Goal: Task Accomplishment & Management: Manage account settings

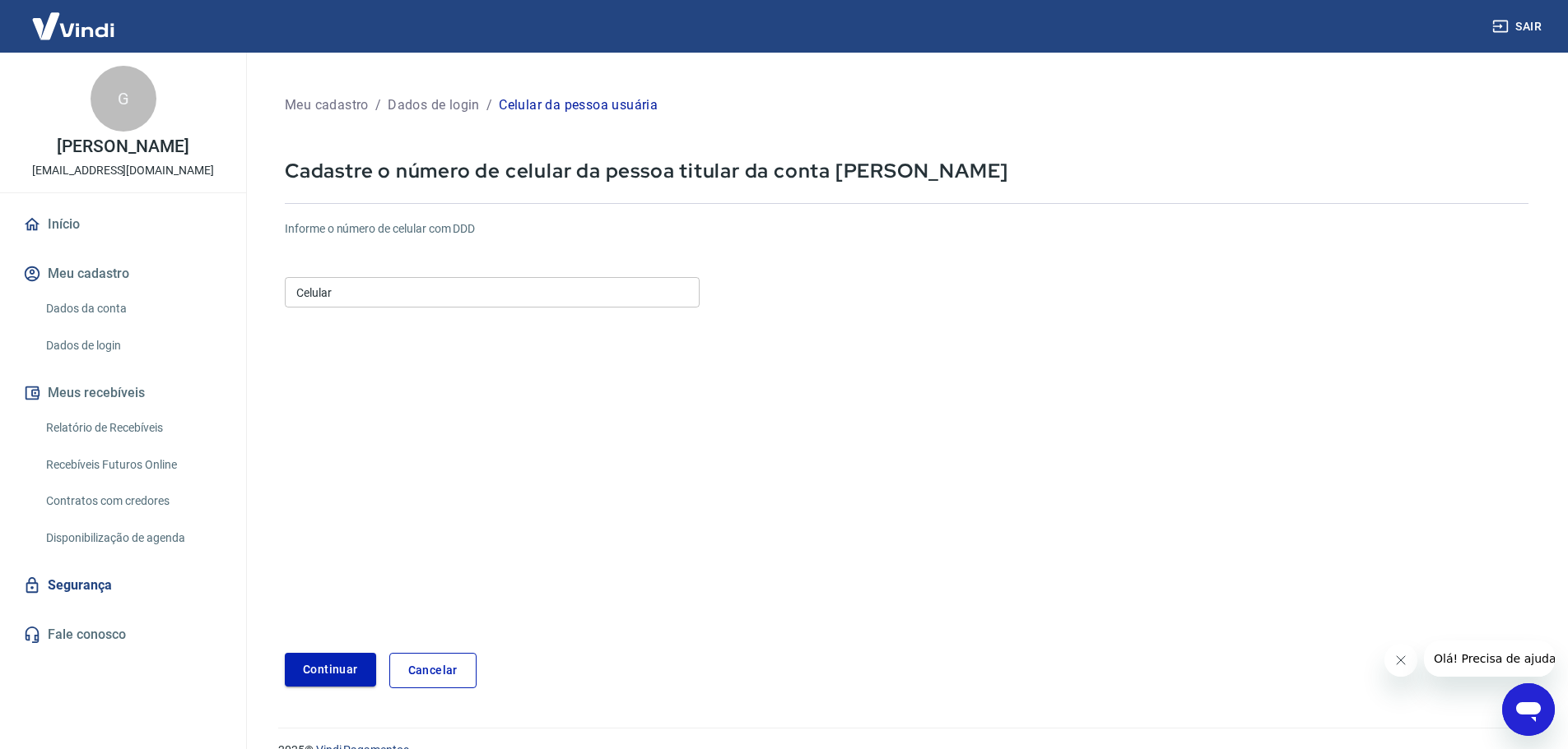
click at [332, 676] on button "Continuar" at bounding box center [330, 670] width 92 height 34
click at [549, 292] on input "Celular" at bounding box center [492, 292] width 415 height 30
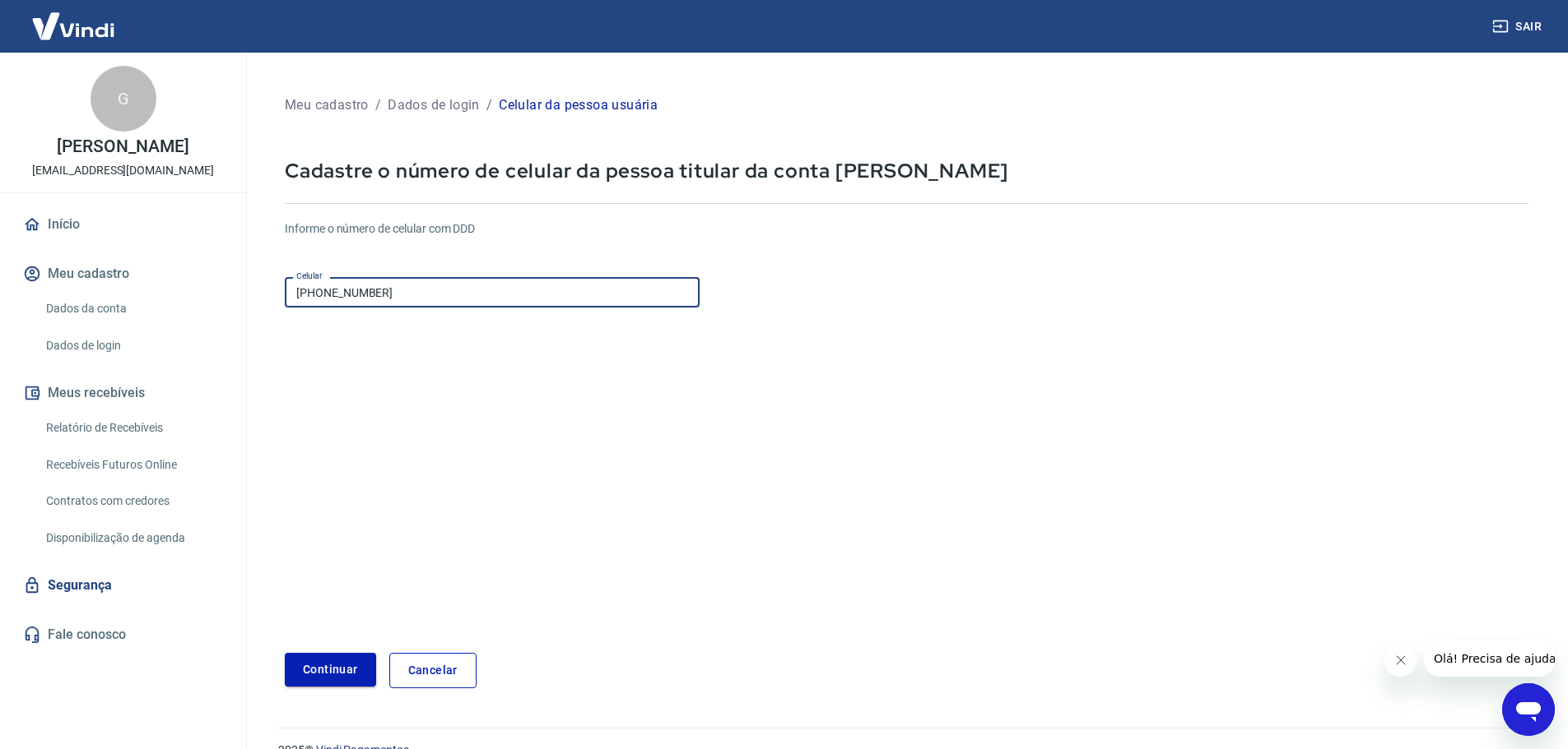
type input "(47) 98805-9423"
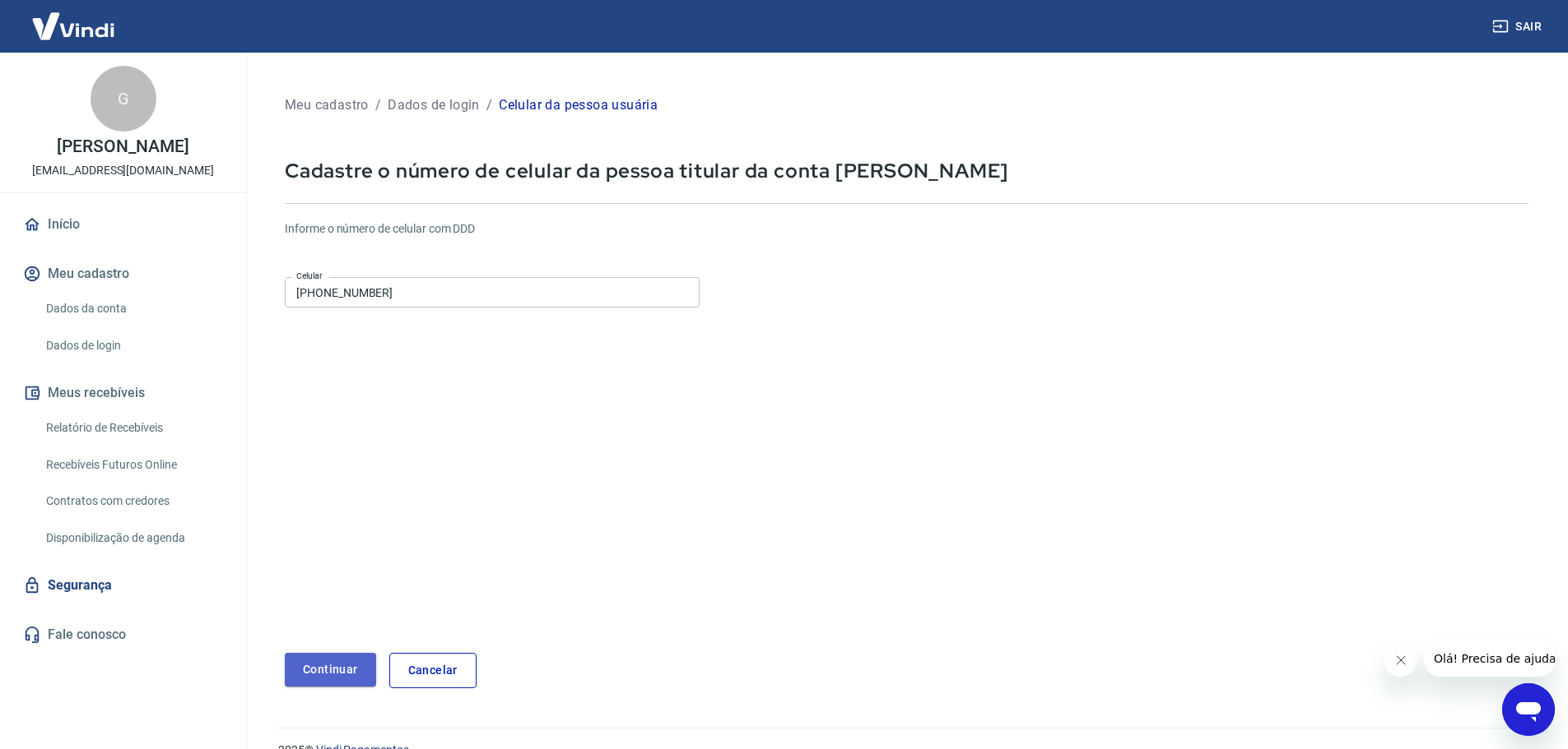
click at [318, 672] on button "Continuar" at bounding box center [330, 670] width 92 height 34
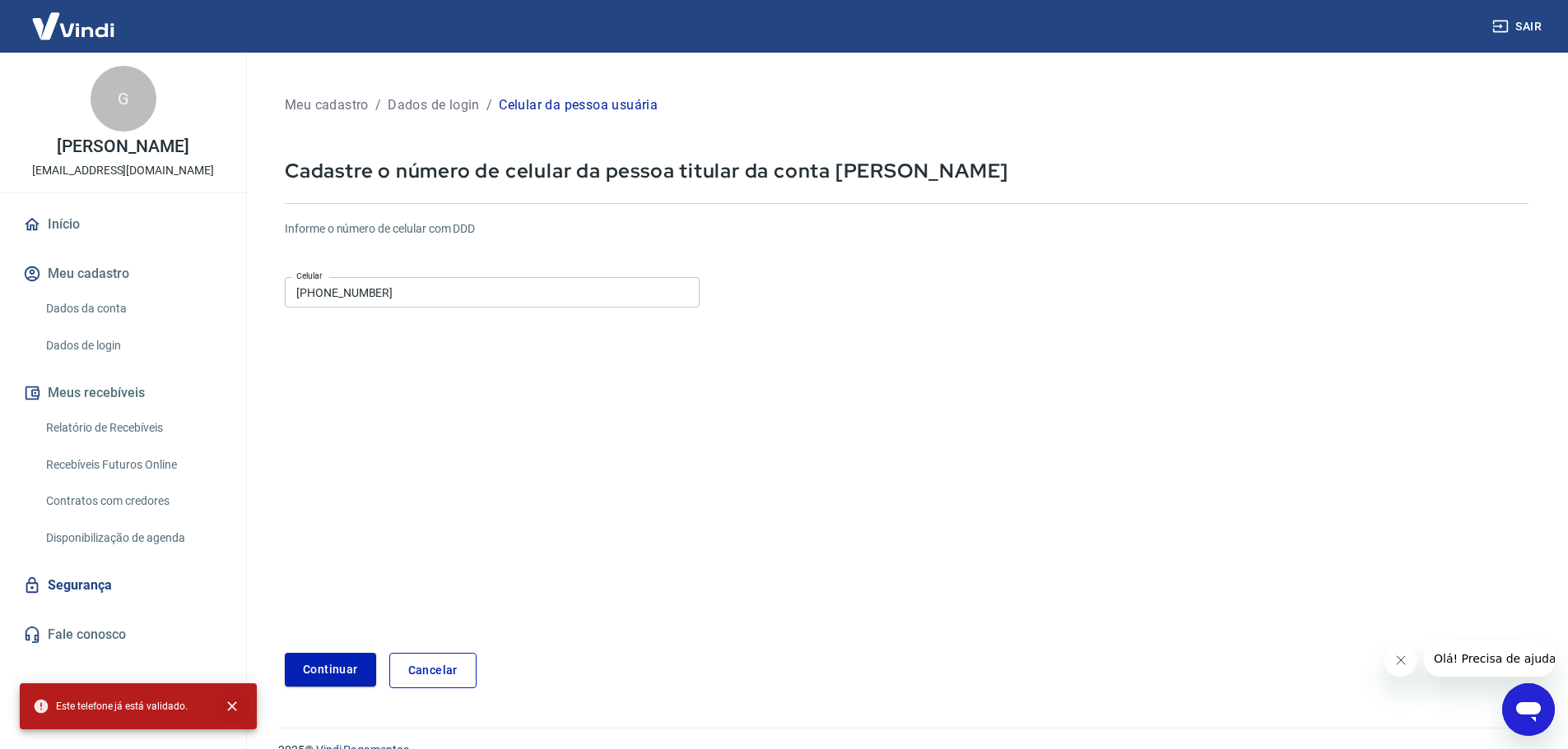
click at [239, 704] on icon "close" at bounding box center [232, 707] width 16 height 16
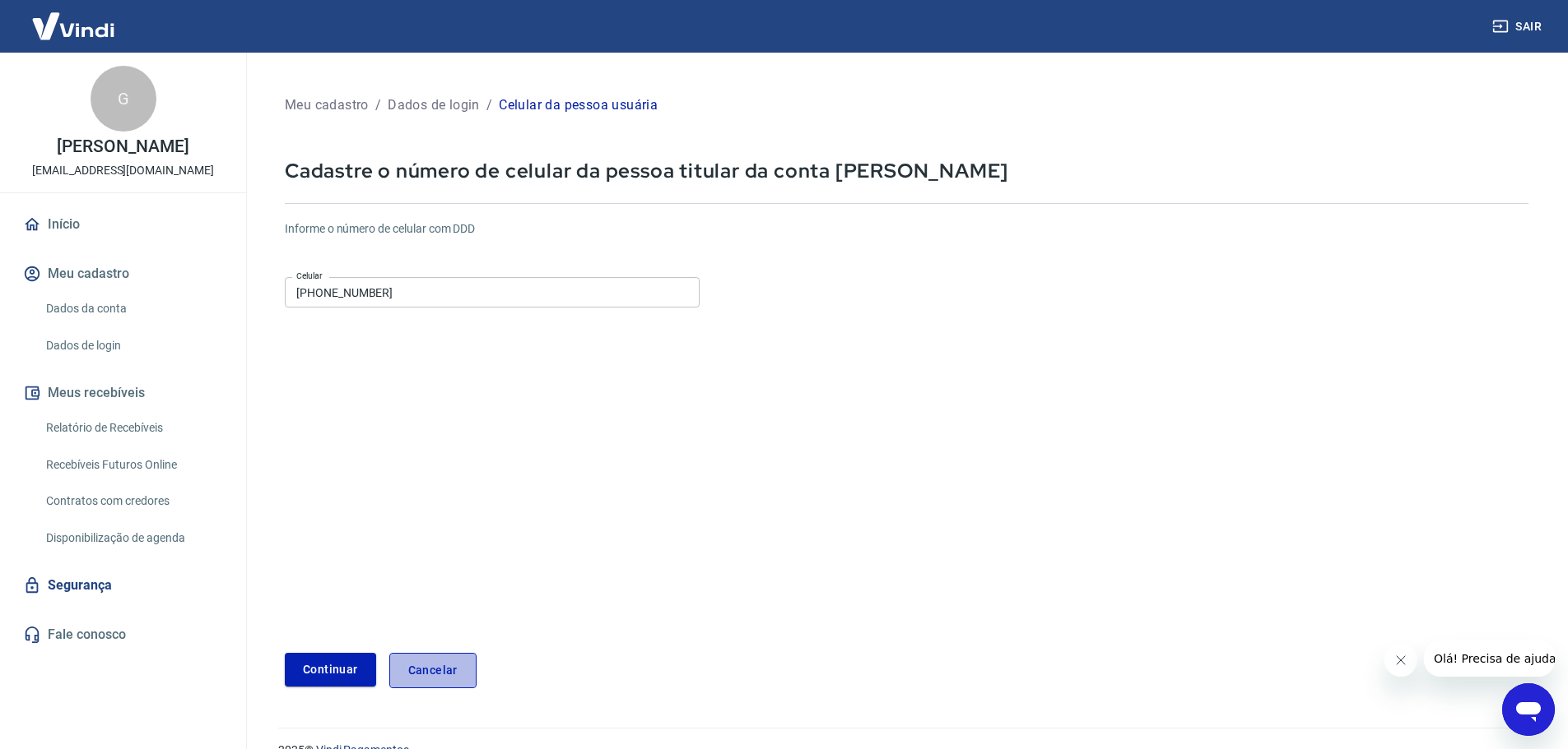
click at [426, 655] on link "Cancelar" at bounding box center [433, 670] width 87 height 35
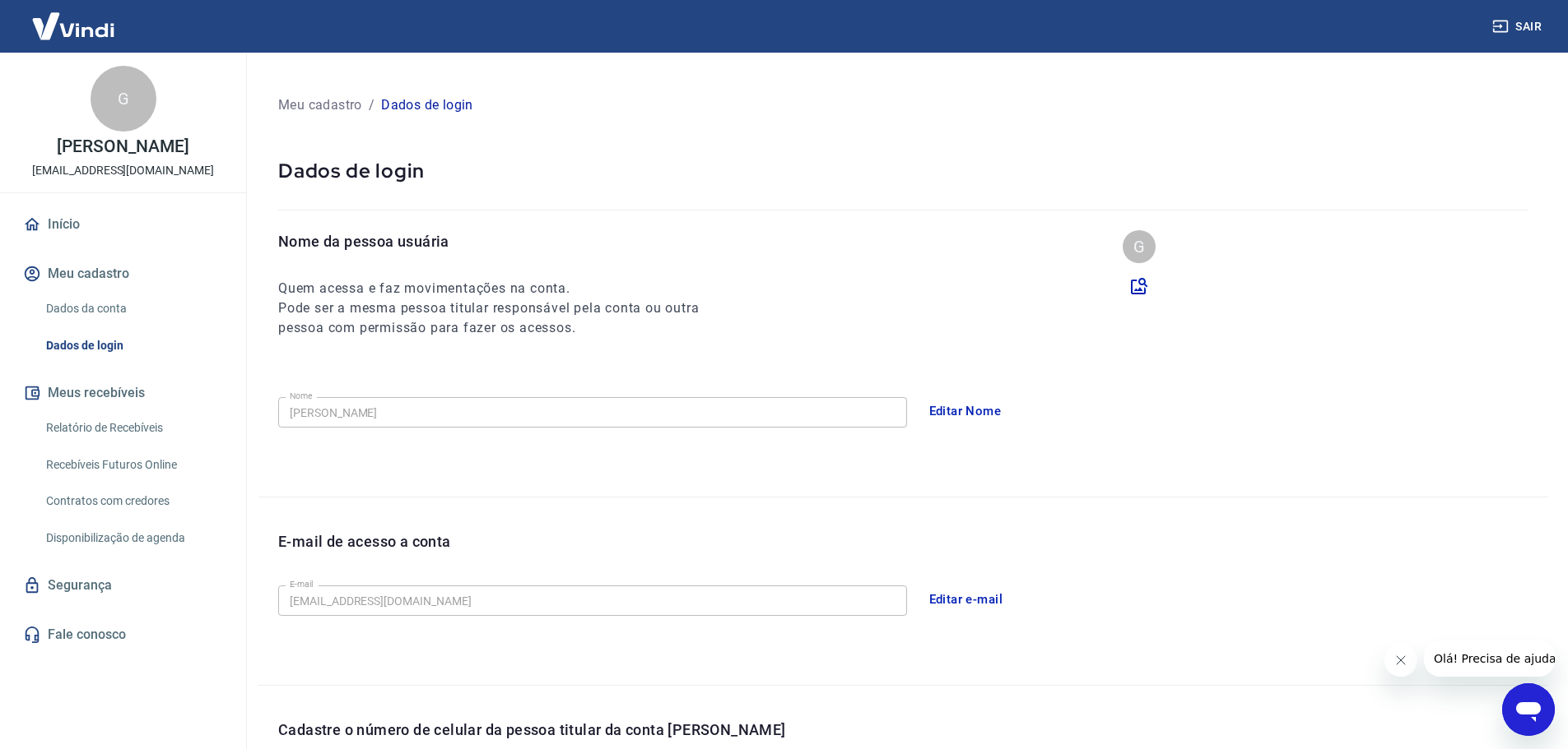
click at [106, 221] on link "Início" at bounding box center [123, 224] width 206 height 36
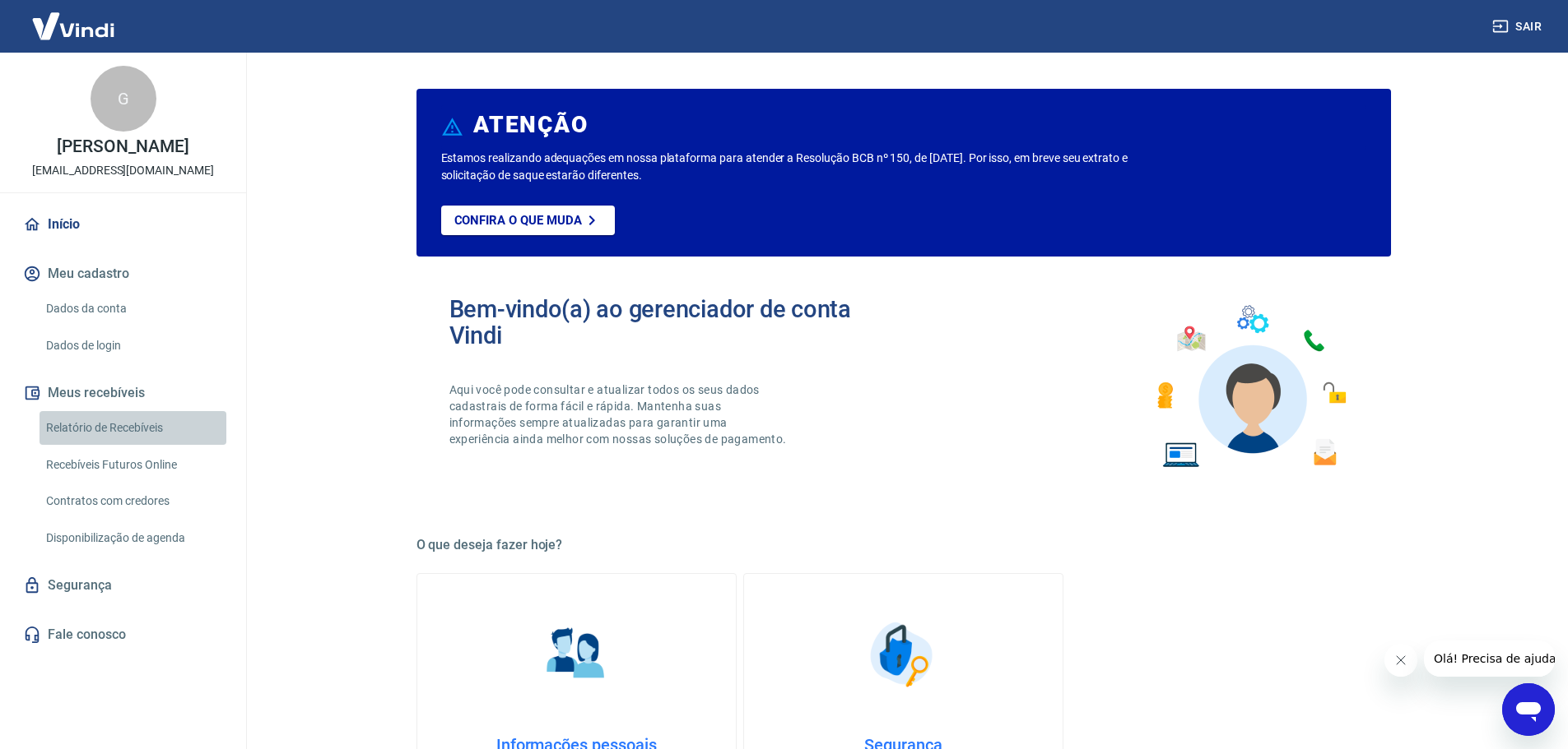
click at [145, 422] on link "Relatório de Recebíveis" at bounding box center [133, 428] width 187 height 34
